Goal: Task Accomplishment & Management: Use online tool/utility

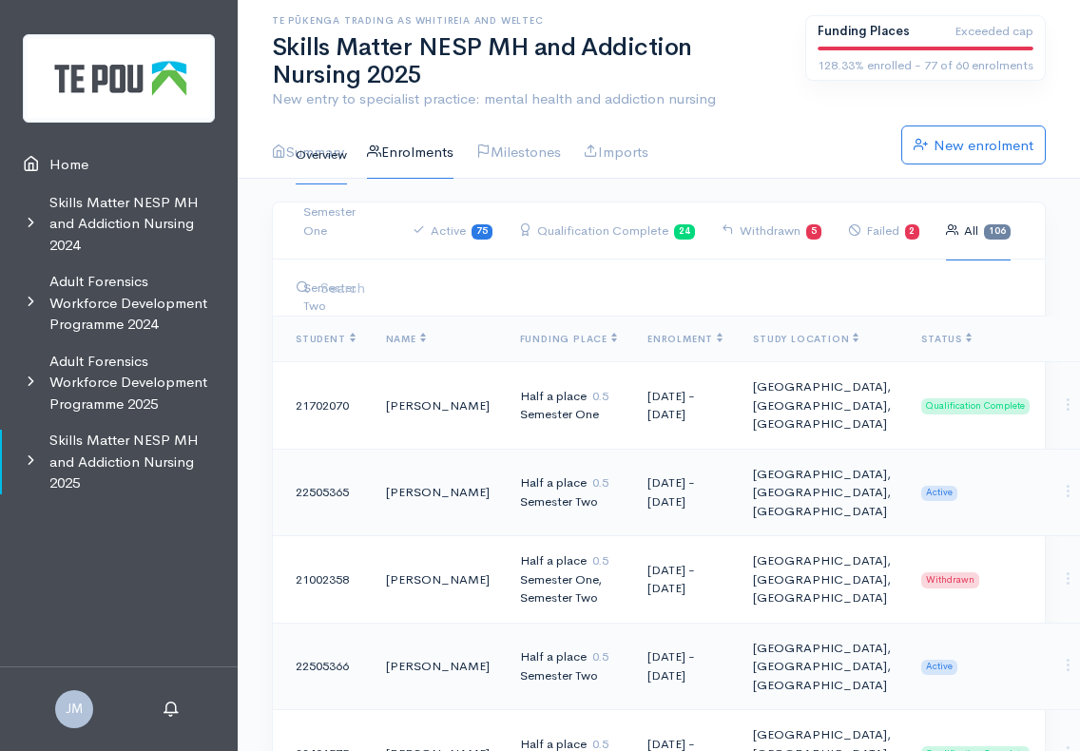
click at [512, 145] on div "Overview Semester One Semester Two Active 75 Qualification Complete 24 5" at bounding box center [658, 230] width 749 height 193
click at [527, 156] on div "Overview Semester One Semester Two Active 75 Qualification Complete 24 5" at bounding box center [658, 230] width 749 height 193
click at [749, 138] on div "Overview Semester One Semester Two Active 75 Qualification Complete 24 5" at bounding box center [658, 230] width 749 height 193
click at [550, 147] on div "Overview Semester One Semester Two Active 75 Qualification Complete 24 5" at bounding box center [658, 230] width 749 height 193
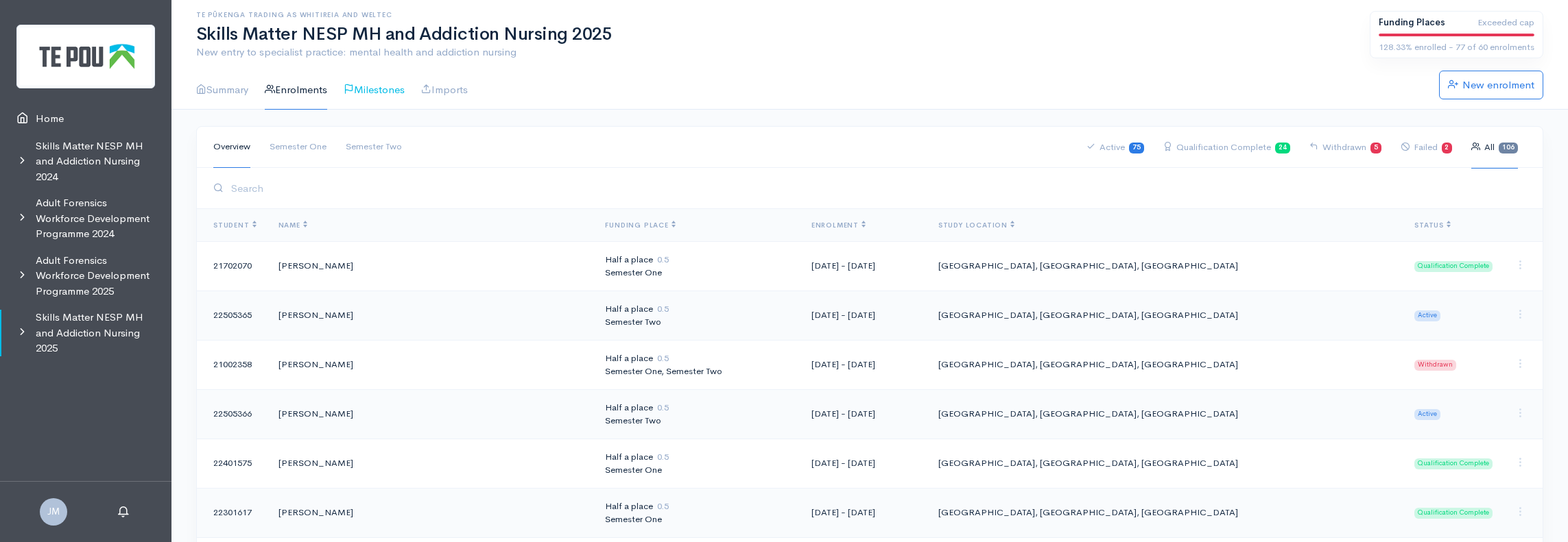
click at [393, 89] on link "Milestones" at bounding box center [374, 90] width 61 height 39
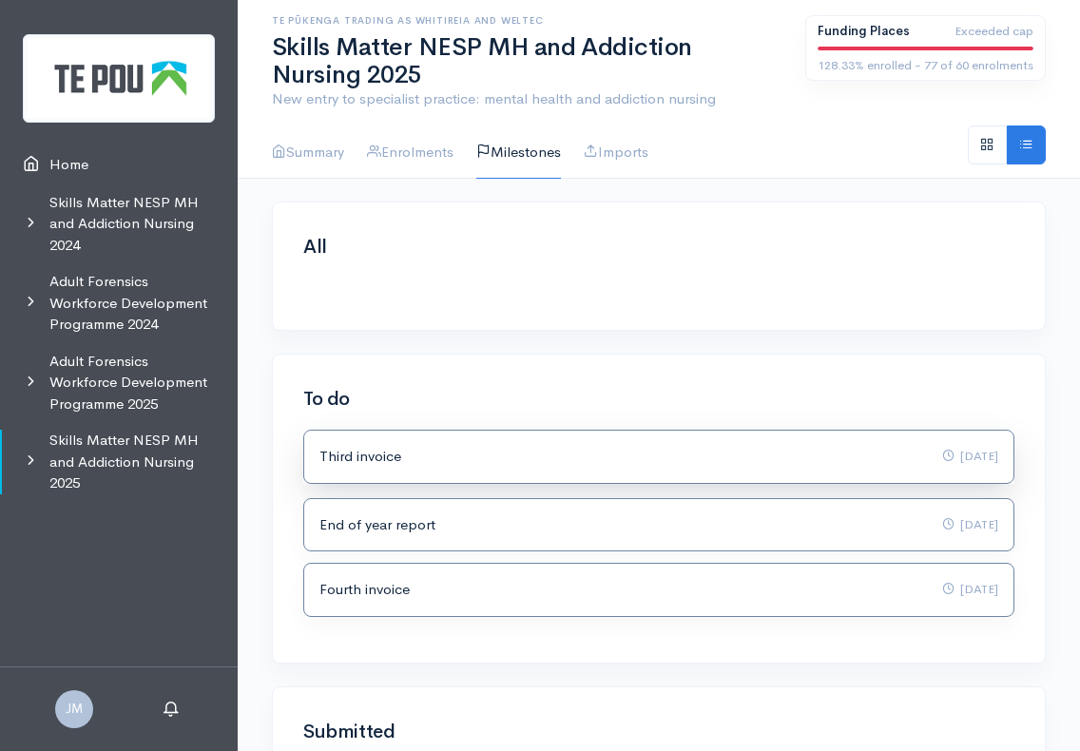
click at [372, 451] on p "Third invoice" at bounding box center [360, 457] width 82 height 22
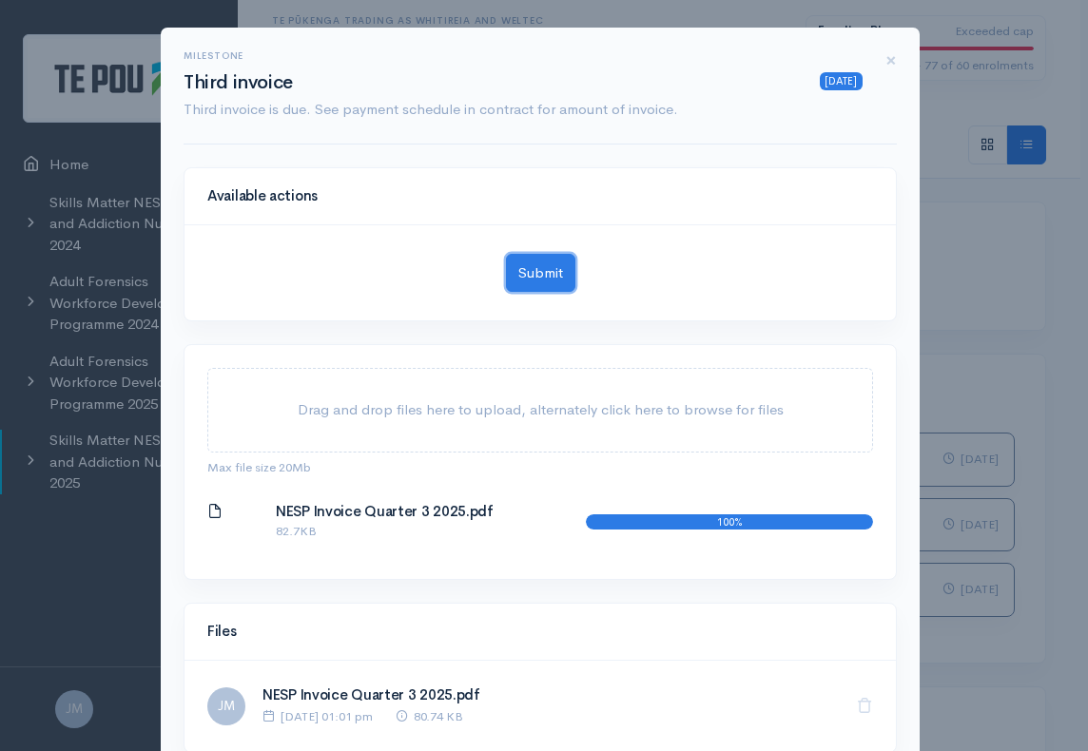
click at [524, 269] on button "Submit" at bounding box center [540, 273] width 69 height 39
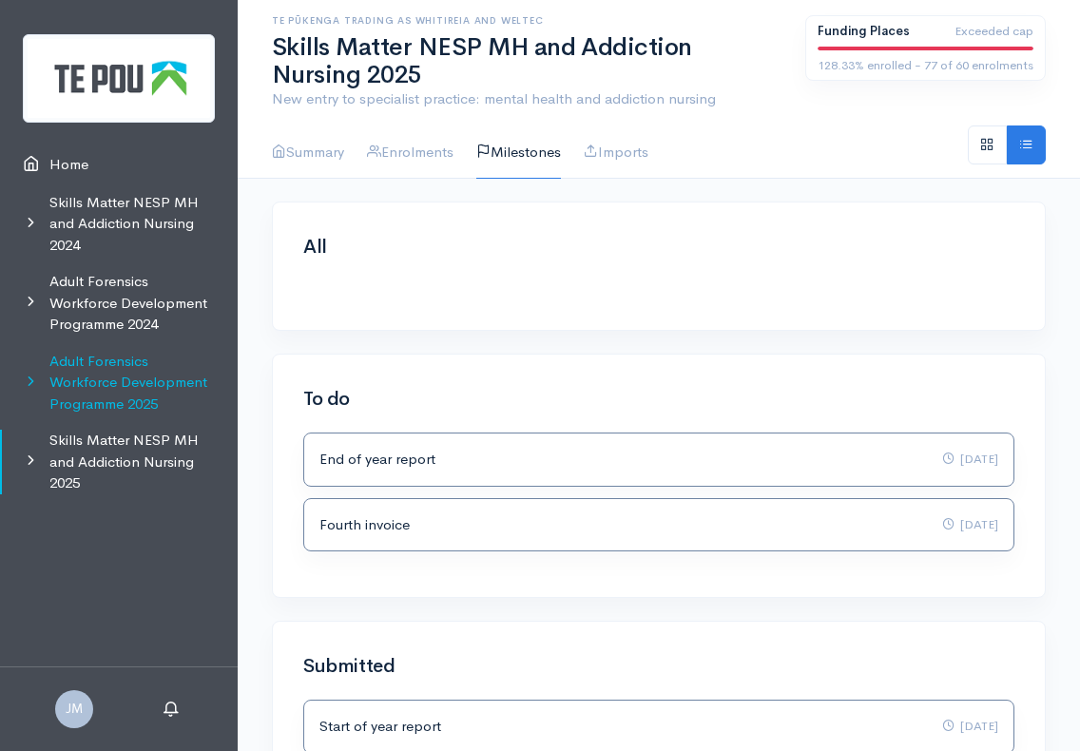
click at [119, 363] on link "Adult Forensics Workforce Development Programme 2025" at bounding box center [119, 383] width 238 height 80
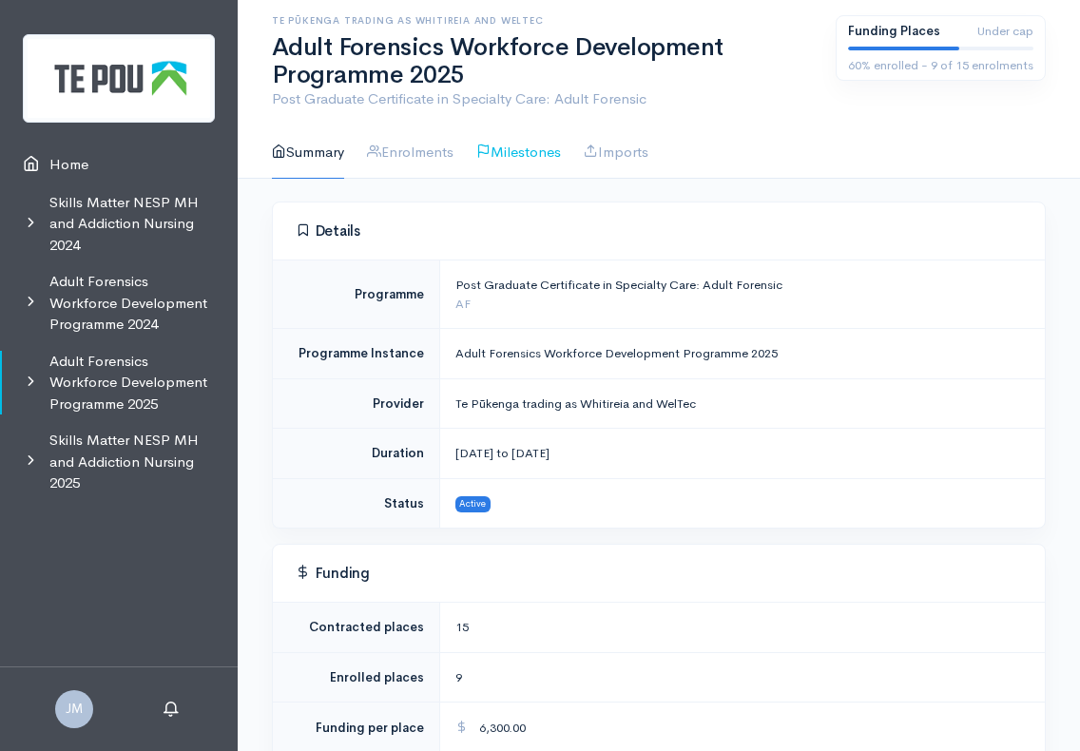
click at [515, 161] on link "Milestones" at bounding box center [518, 153] width 85 height 54
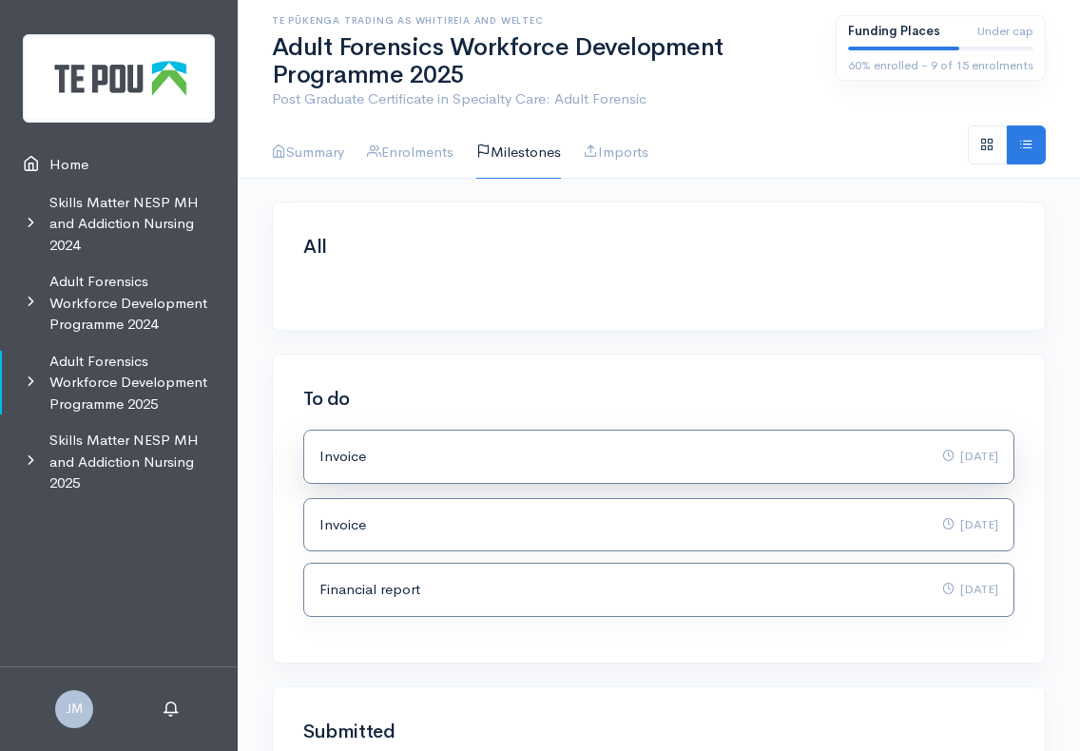
click at [435, 462] on div "Invoice 10 Sep 2025" at bounding box center [658, 457] width 679 height 22
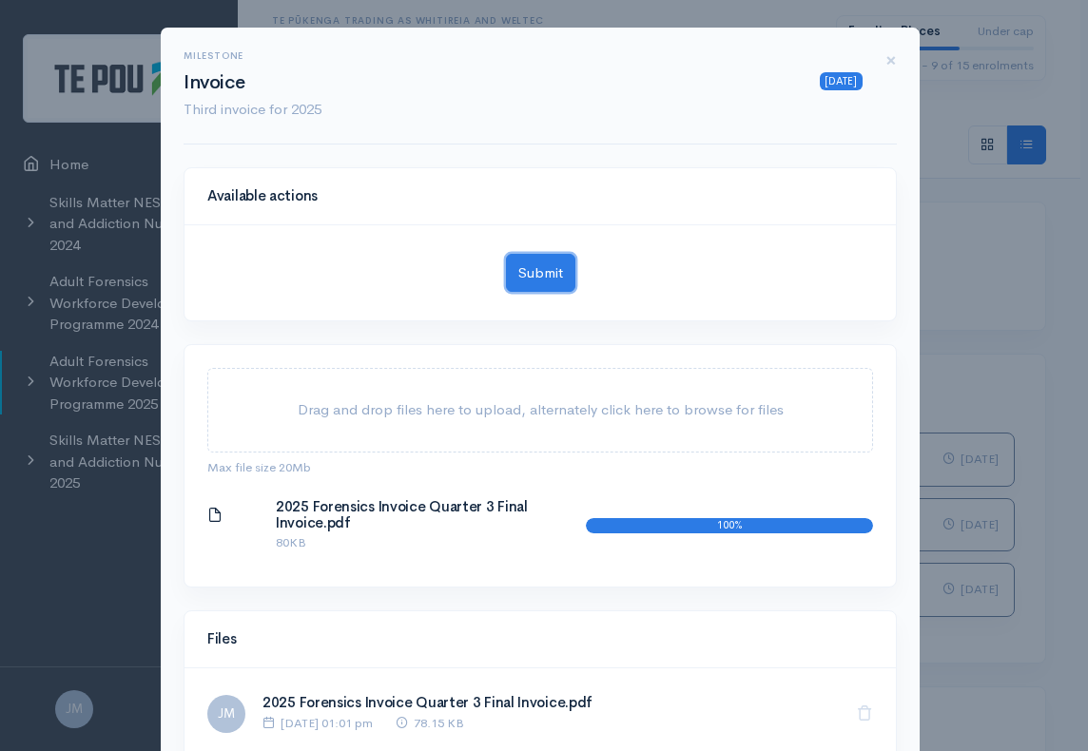
click at [555, 278] on button "Submit" at bounding box center [540, 273] width 69 height 39
